Goal: Information Seeking & Learning: Find specific fact

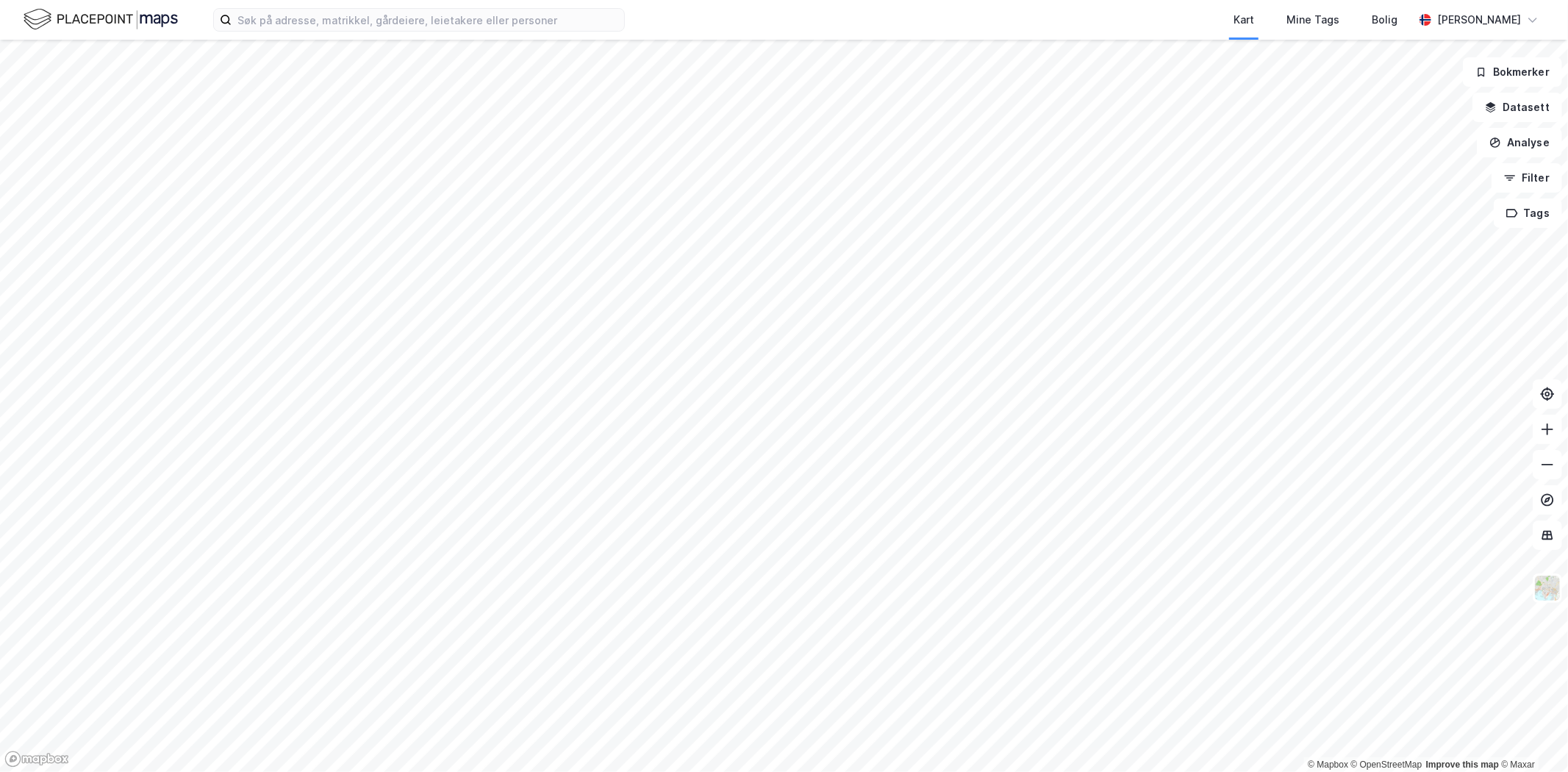
click at [356, 32] on div "Kart Mine Tags Bolig [PERSON_NAME]" at bounding box center [784, 20] width 1568 height 39
click at [355, 22] on input at bounding box center [427, 20] width 393 height 22
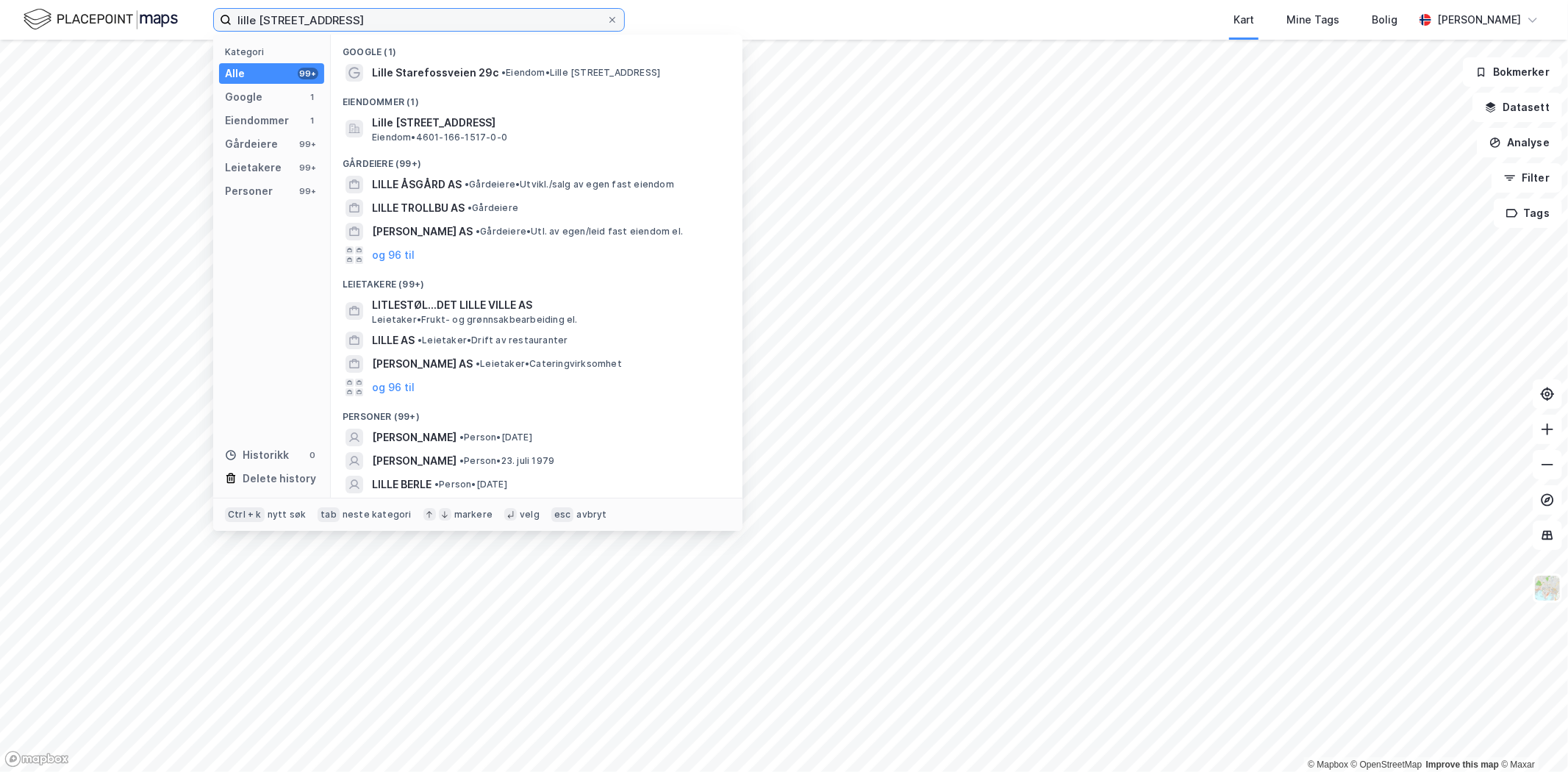
type input "lille [STREET_ADDRESS]"
click at [483, 67] on span "Lille Starefossveien 29c" at bounding box center [435, 72] width 127 height 18
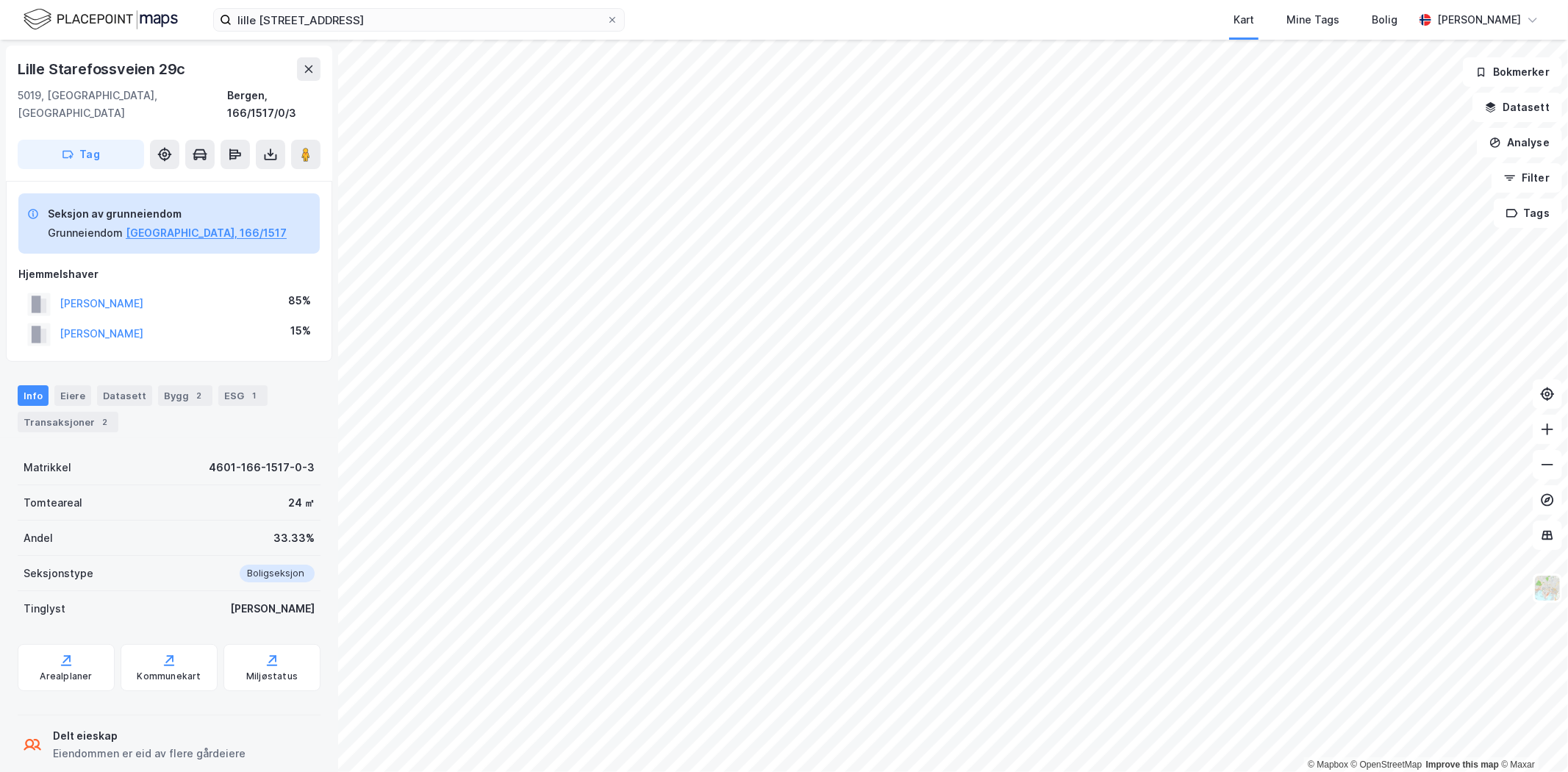
click at [0, 0] on button "[PERSON_NAME]" at bounding box center [0, 0] width 0 height 0
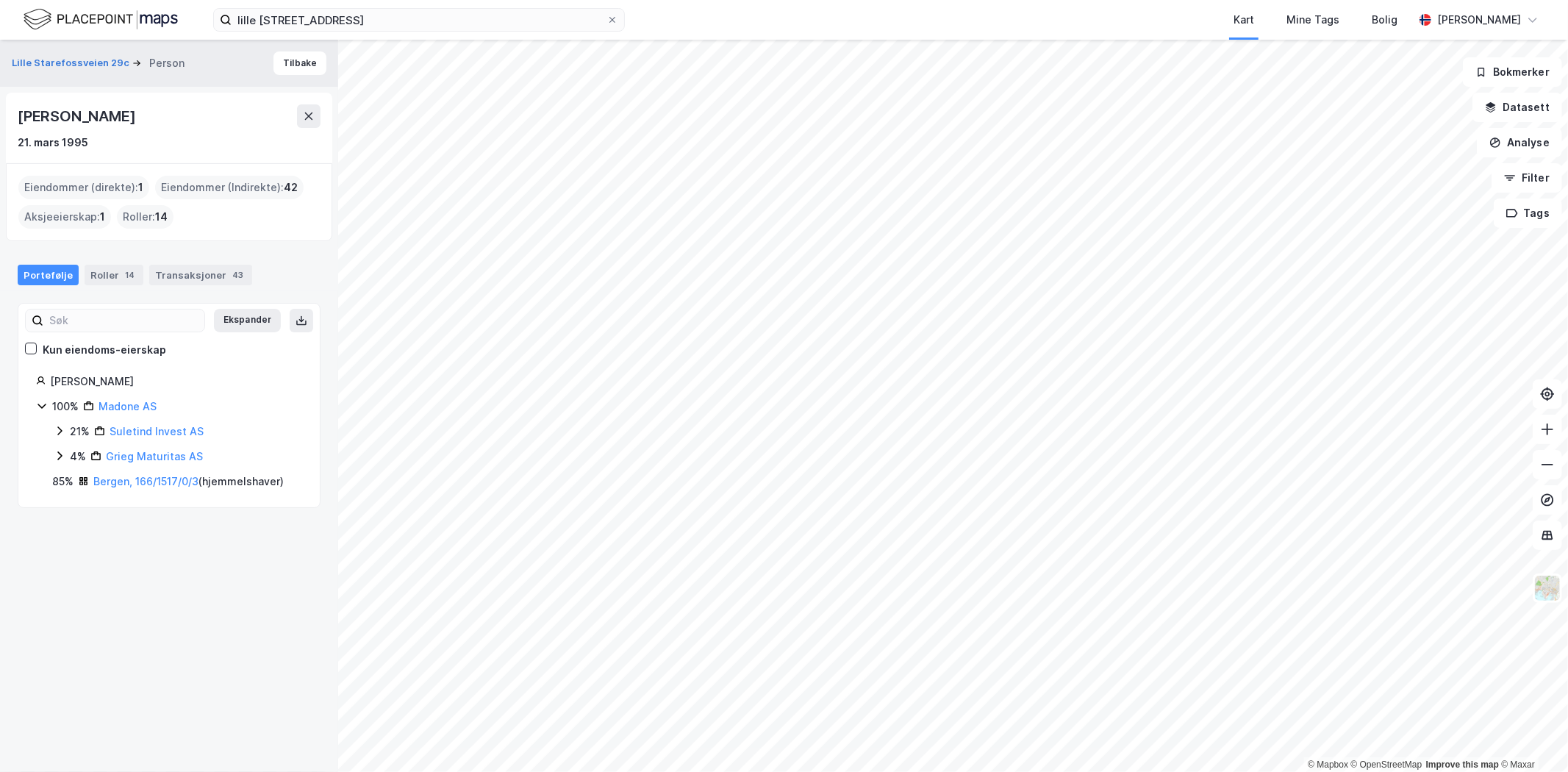
click at [91, 187] on div "Eiendommer (direkte) : 1" at bounding box center [84, 186] width 131 height 23
click at [123, 483] on link "Bergen, 166/1517/0/3" at bounding box center [146, 481] width 105 height 12
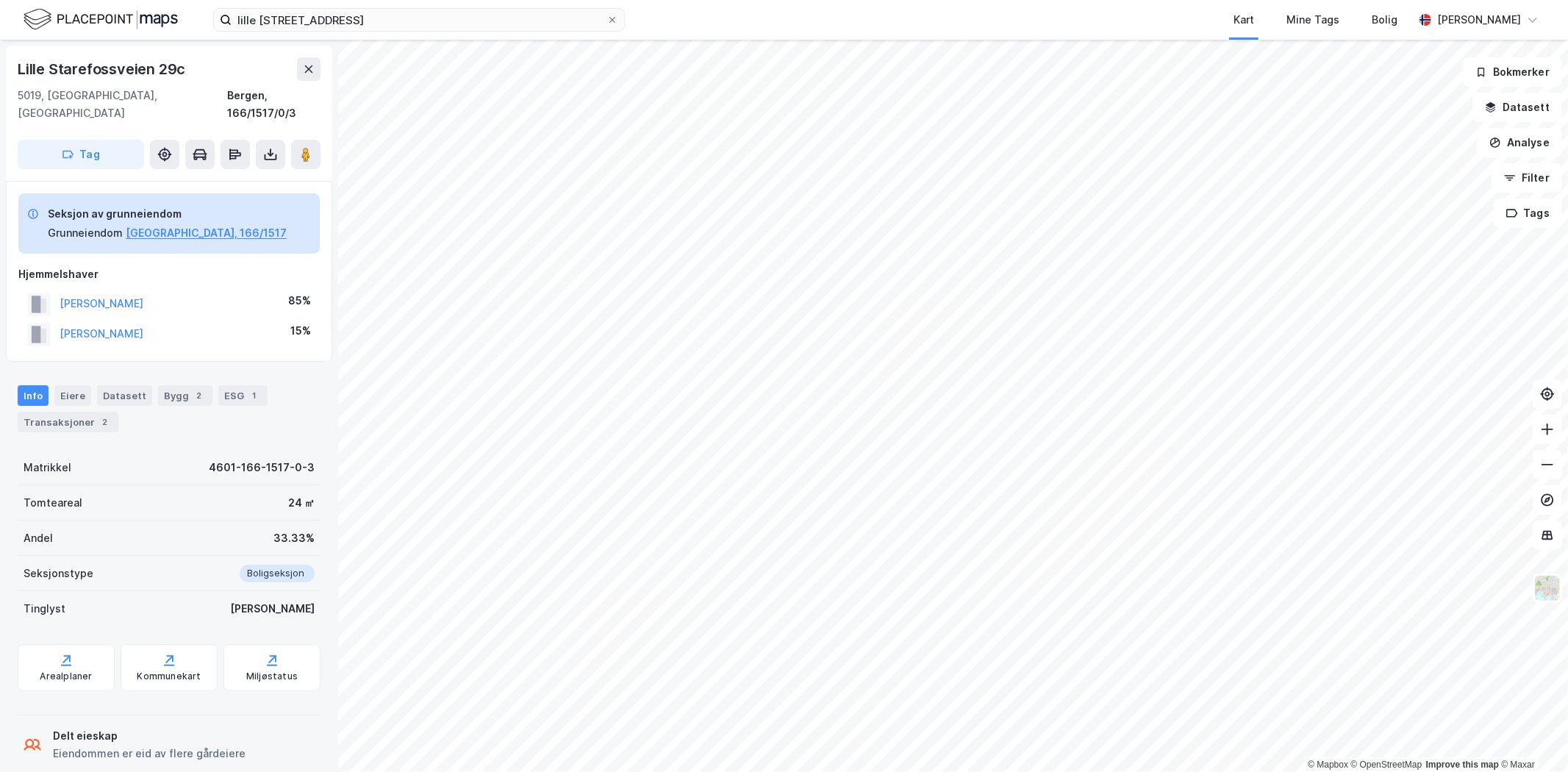
click at [0, 0] on button "[PERSON_NAME]" at bounding box center [0, 0] width 0 height 0
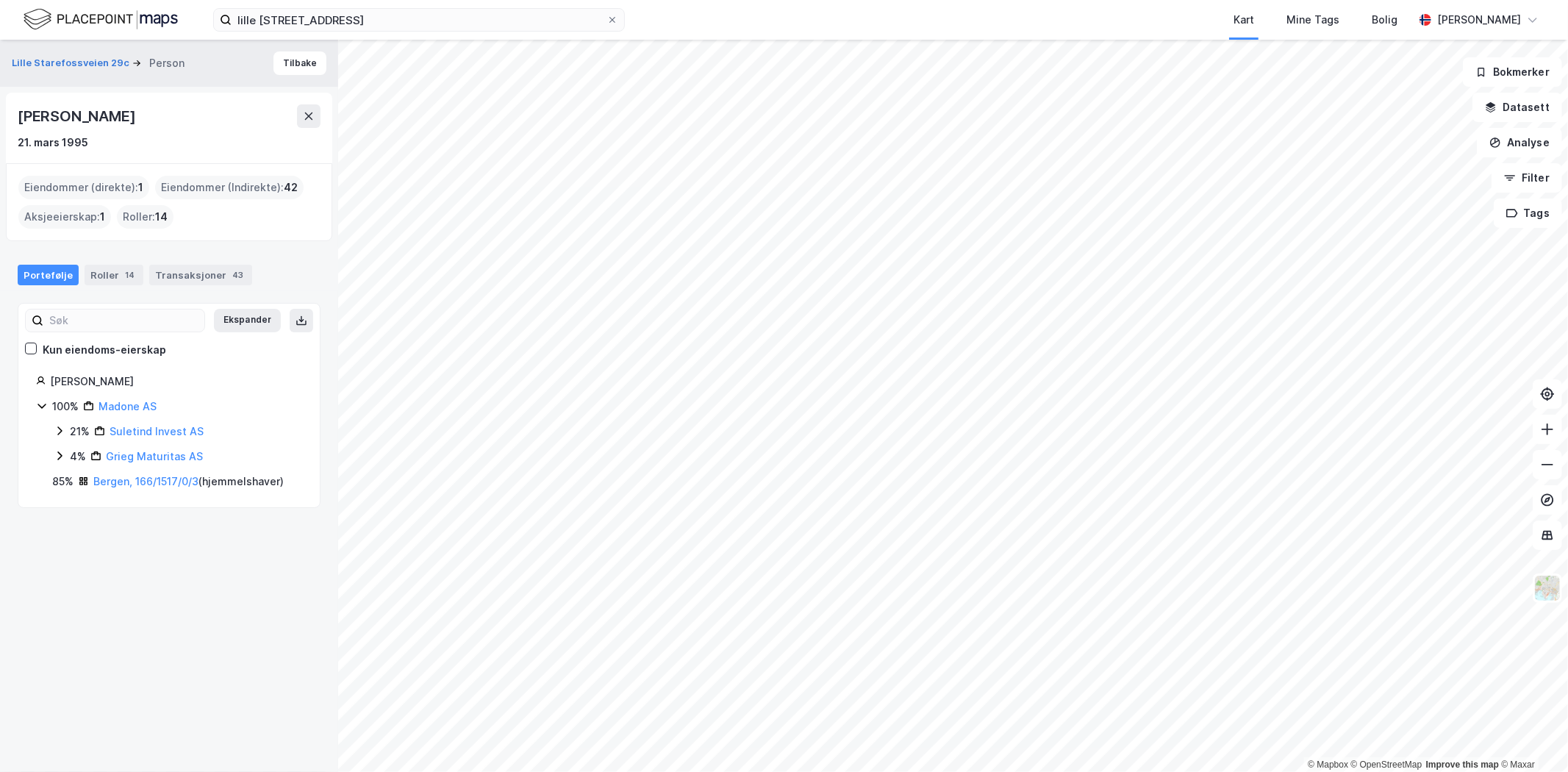
click at [173, 604] on div "Lille Starefossveien 29c Person Tilbake [PERSON_NAME] [DATE] Eiendommer (direkt…" at bounding box center [169, 405] width 338 height 732
